Goal: Find specific page/section: Find specific page/section

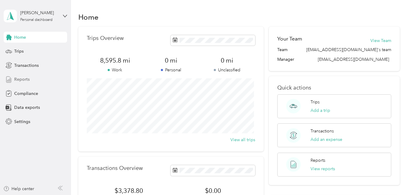
click at [29, 80] on span "Reports" at bounding box center [21, 79] width 15 height 6
